Goal: Transaction & Acquisition: Purchase product/service

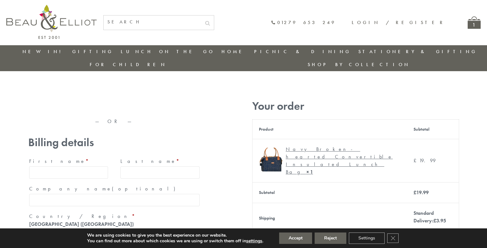
type input "maria33@yahoo.com"
type input "Maria"
type input "Williams"
type input "23, Scottsdale, Happytown"
type input "London"
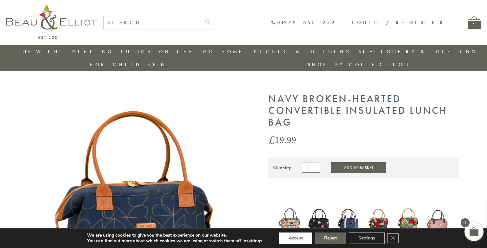
click at [296, 239] on button "Accept" at bounding box center [295, 238] width 33 height 11
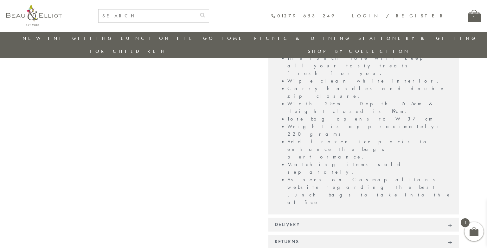
scroll to position [536, 0]
